Goal: Obtain resource: Download file/media

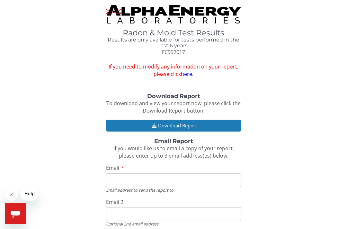
click at [118, 177] on input "Email" at bounding box center [173, 180] width 135 height 14
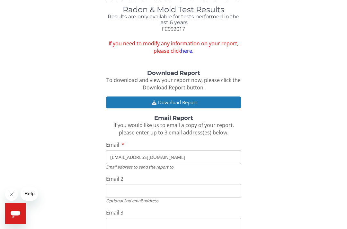
scroll to position [14, 0]
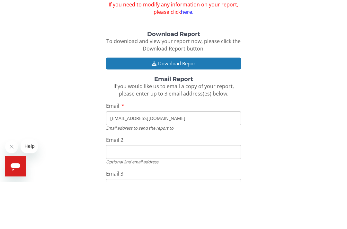
type input "rdalvord4@gmail.com"
click at [176, 105] on button "Download Report" at bounding box center [173, 111] width 135 height 12
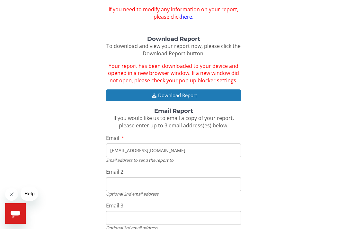
scroll to position [76, 0]
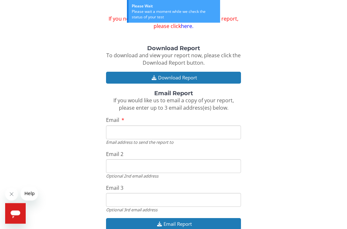
scroll to position [57, 0]
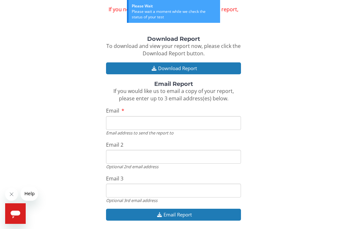
click at [112, 122] on input "Email" at bounding box center [173, 123] width 135 height 14
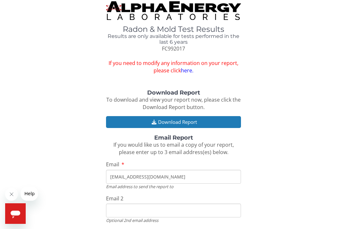
scroll to position [0, 0]
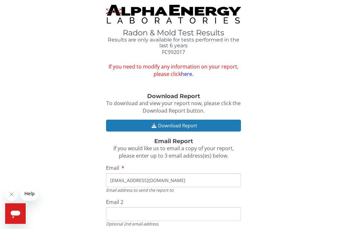
type input "rdalvord4@gmail.com"
click at [175, 122] on button "Download Report" at bounding box center [173, 125] width 135 height 12
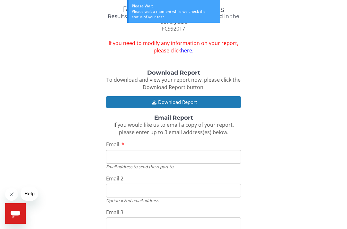
scroll to position [23, 0]
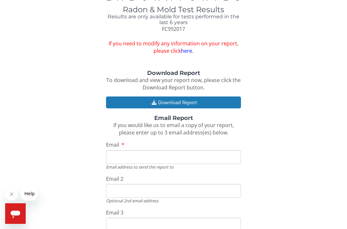
click at [166, 102] on button "Download Report" at bounding box center [173, 102] width 135 height 12
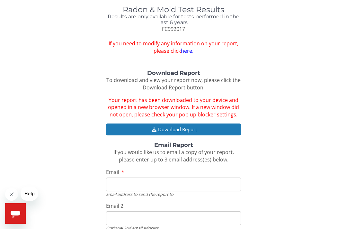
scroll to position [42, 0]
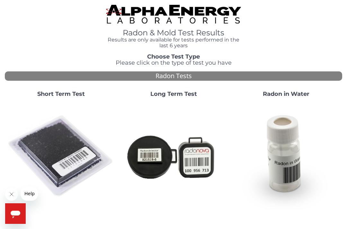
click at [52, 95] on strong "Short Term Test" at bounding box center [61, 93] width 48 height 7
click at [290, 180] on img at bounding box center [285, 155] width 107 height 107
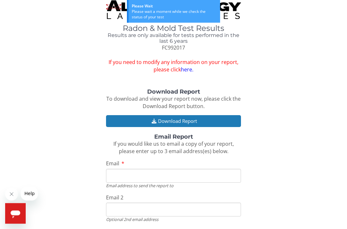
scroll to position [8, 0]
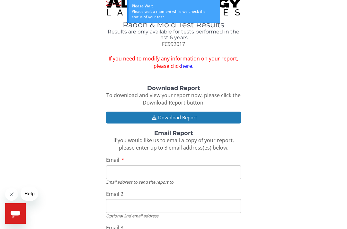
click at [177, 118] on button "Download Report" at bounding box center [173, 117] width 135 height 12
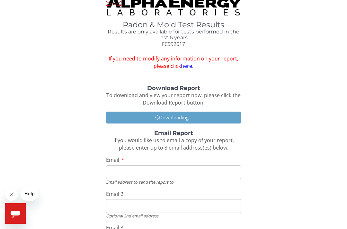
scroll to position [27, 0]
